Goal: Information Seeking & Learning: Check status

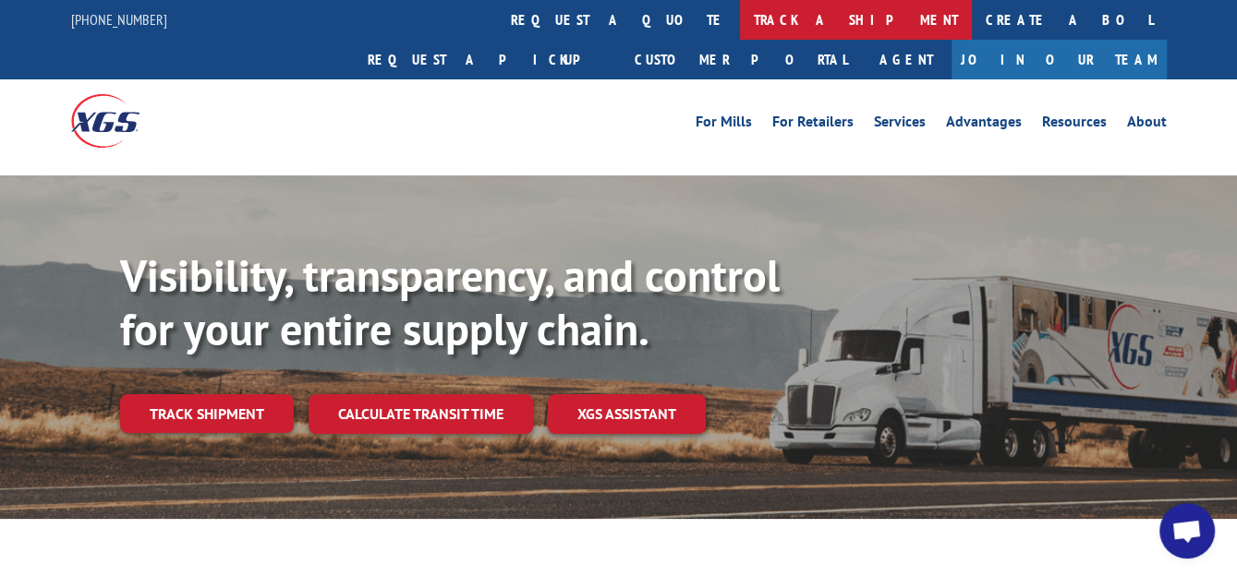
click at [740, 22] on link "track a shipment" at bounding box center [856, 20] width 232 height 40
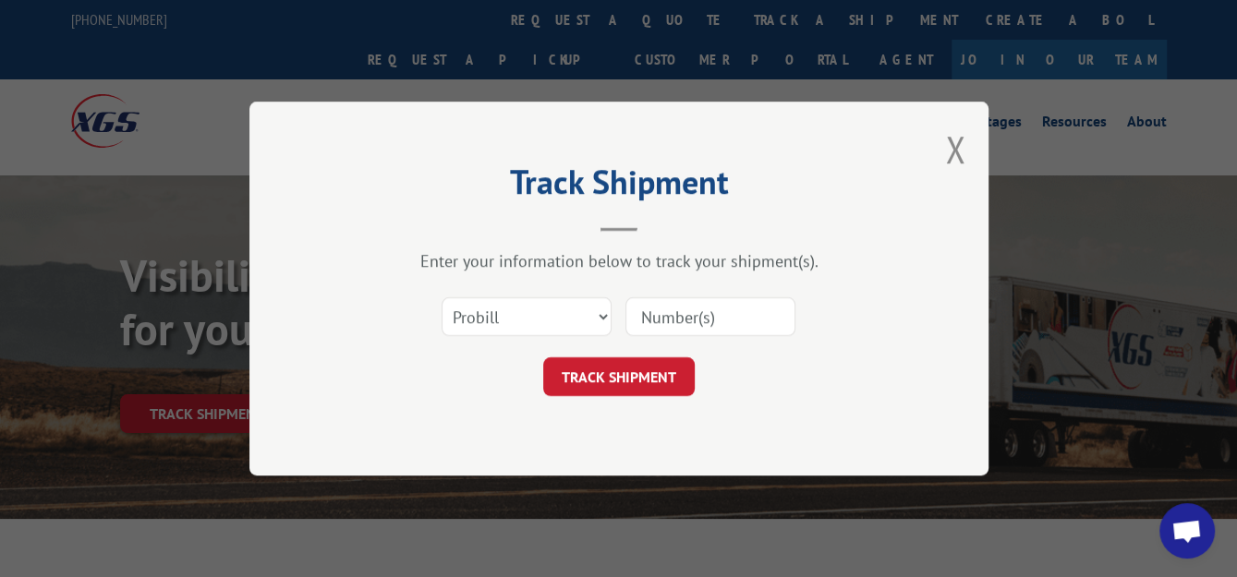
paste input "2850048"
type input "2850048"
click at [598, 314] on select "Select category... Probill BOL PO" at bounding box center [527, 316] width 170 height 39
select select "bol"
click at [442, 297] on select "Select category... Probill BOL PO" at bounding box center [527, 316] width 170 height 39
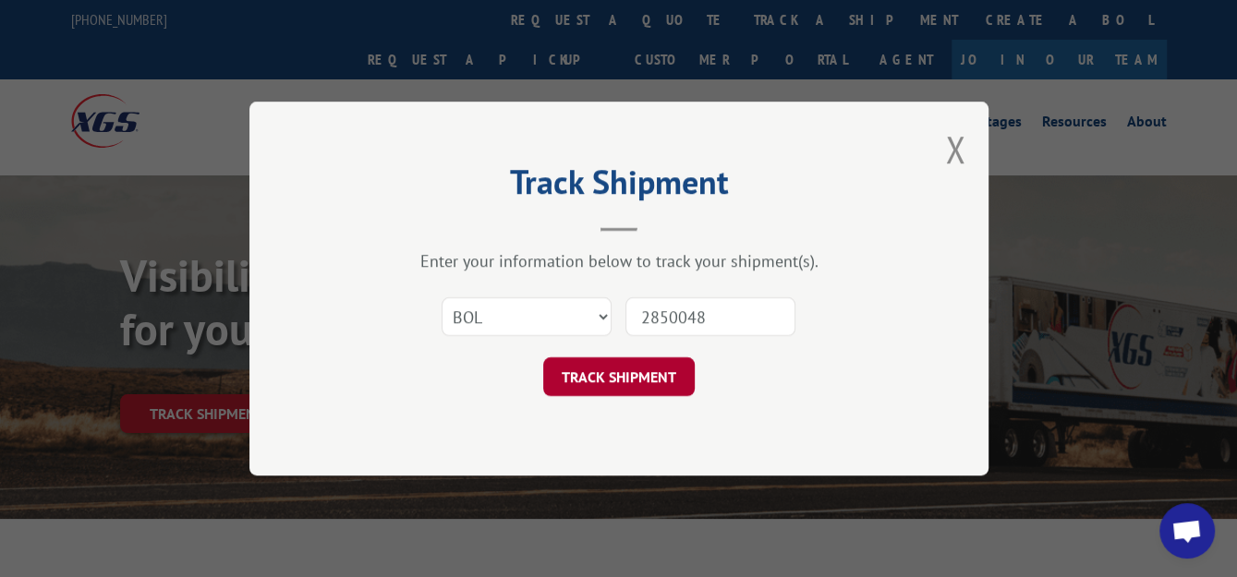
click at [589, 372] on button "TRACK SHIPMENT" at bounding box center [618, 376] width 151 height 39
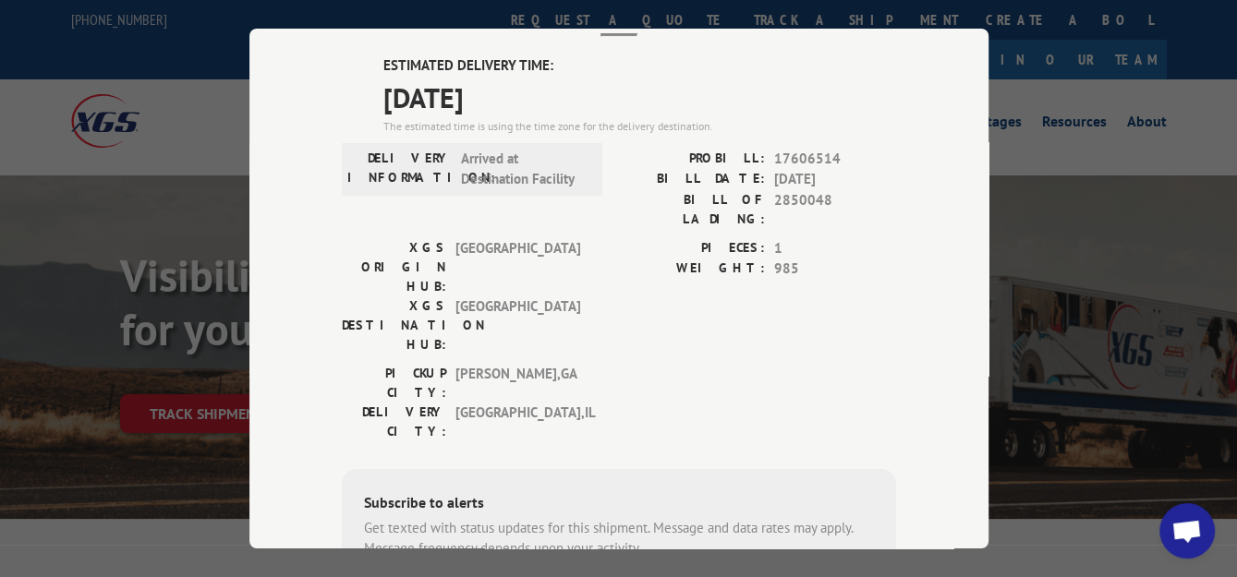
scroll to position [92, 0]
